Goal: Book appointment/travel/reservation

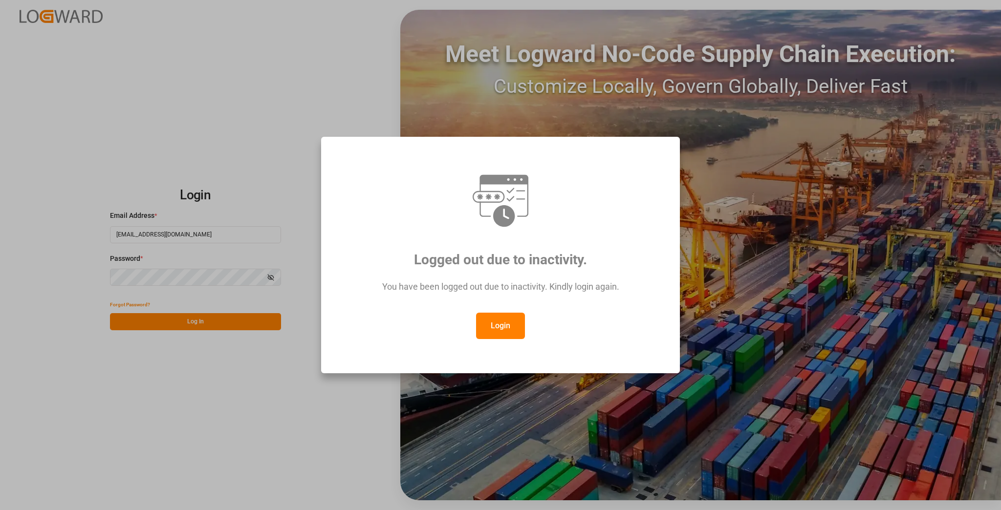
click at [507, 327] on button "Login" at bounding box center [500, 326] width 49 height 26
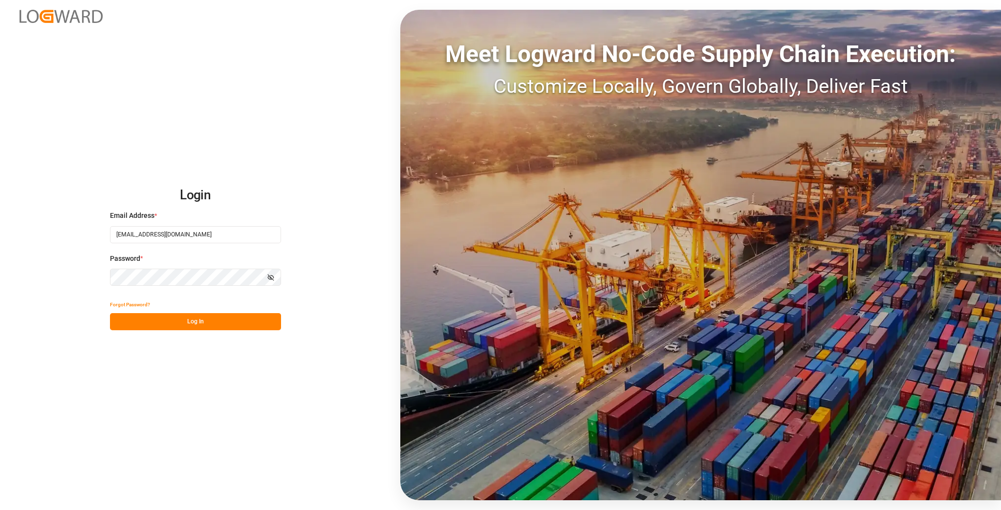
click at [134, 319] on button "Log In" at bounding box center [195, 321] width 171 height 17
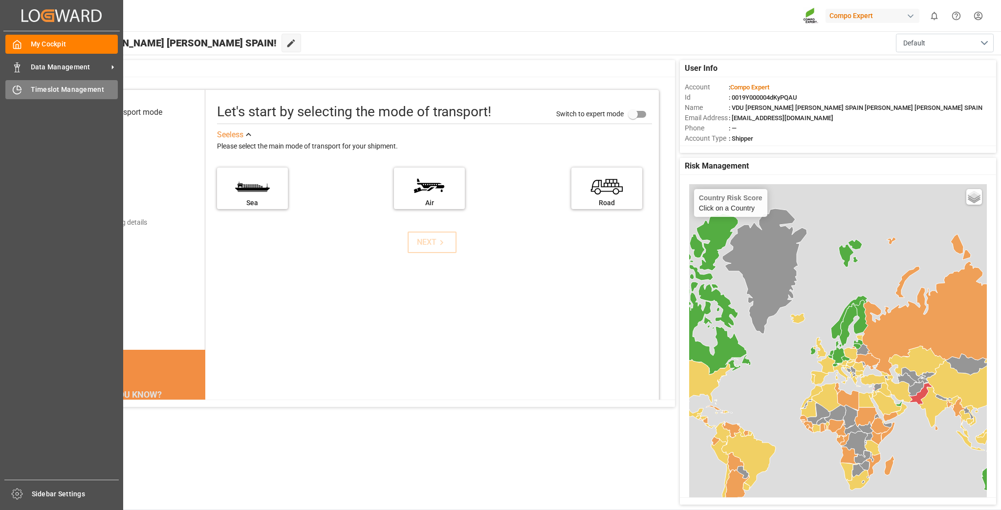
click at [35, 85] on span "Timeslot Management" at bounding box center [74, 90] width 87 height 10
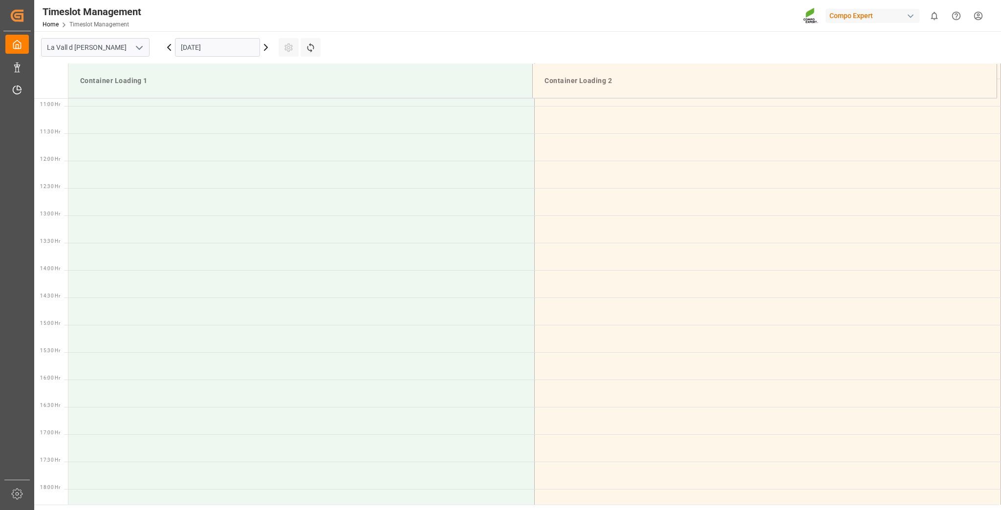
scroll to position [596, 0]
click at [236, 45] on input "[DATE]" at bounding box center [217, 47] width 85 height 19
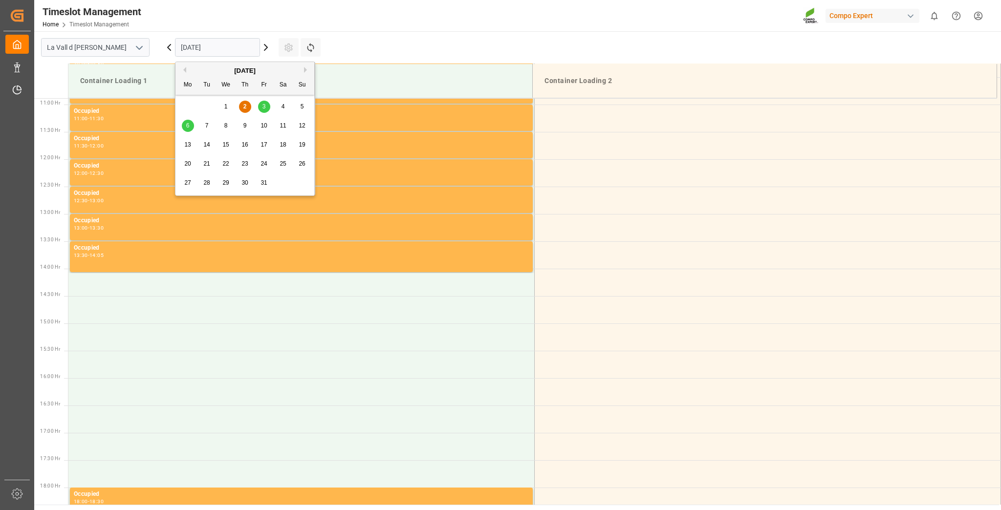
click at [187, 127] on span "6" at bounding box center [187, 125] width 3 height 7
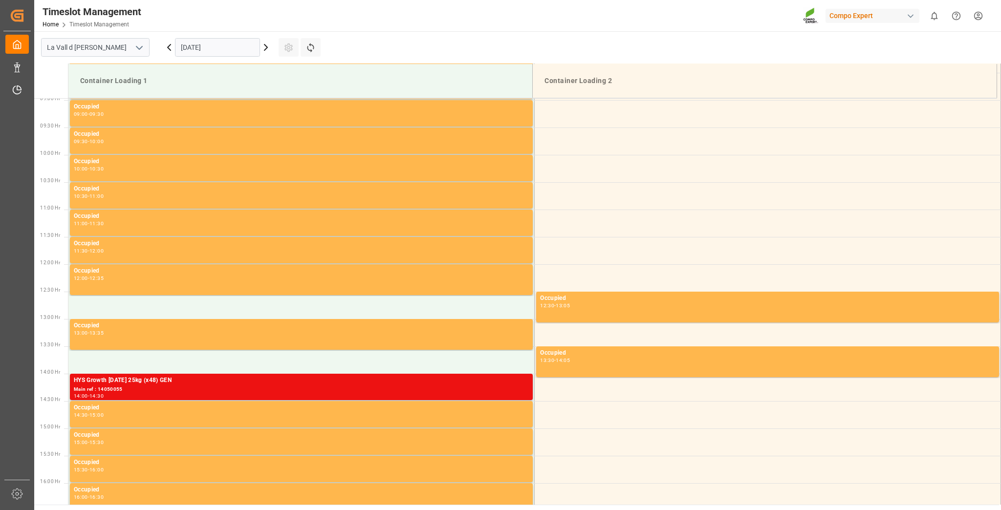
scroll to position [478, 0]
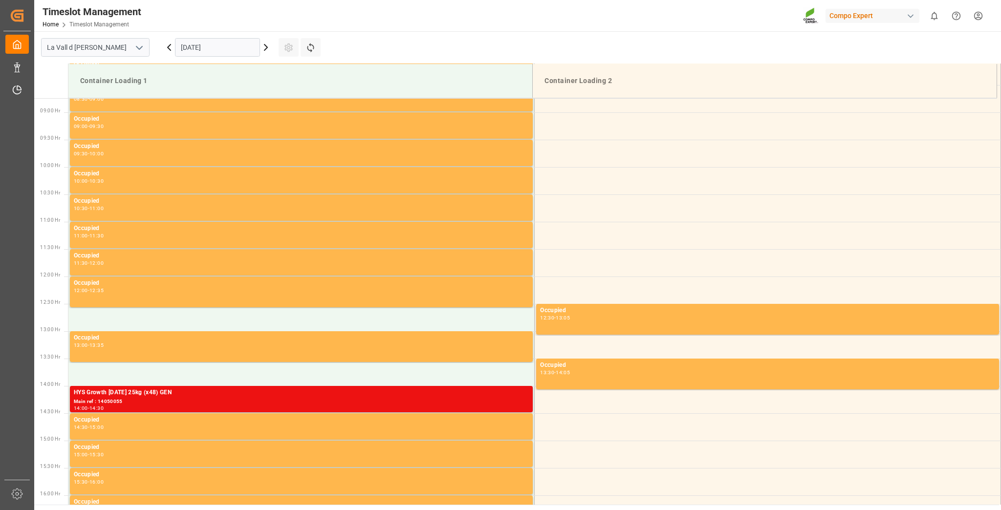
click at [202, 46] on input "[DATE]" at bounding box center [217, 47] width 85 height 19
click at [367, 39] on main "[GEOGRAPHIC_DATA] [DATE] Settings Refresh Time Slots Container Loading 1 Contai…" at bounding box center [516, 267] width 964 height 473
